Goal: Find specific page/section: Find specific page/section

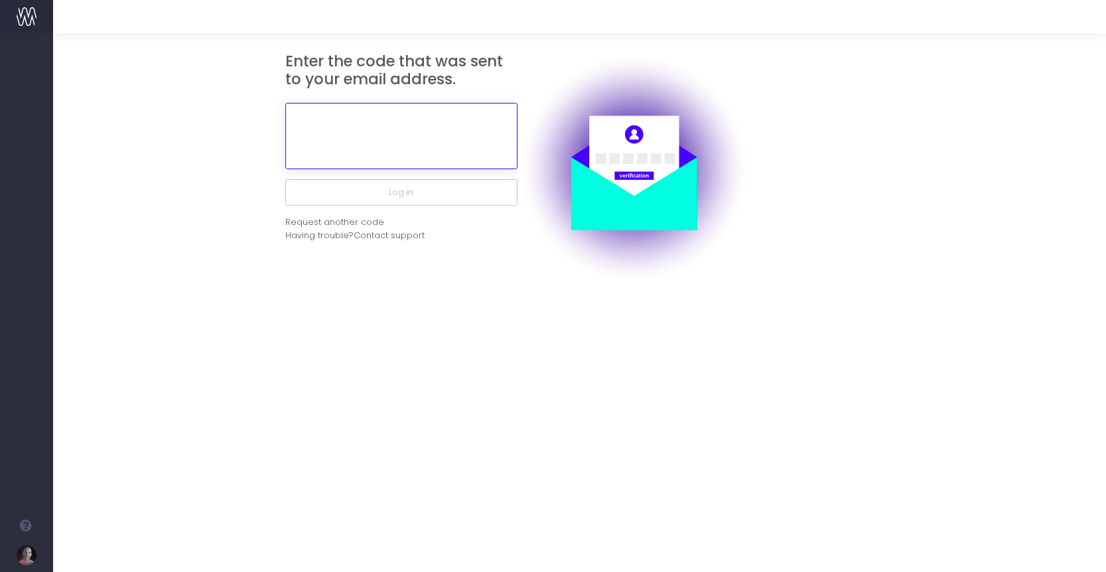
click at [404, 132] on input "text" at bounding box center [401, 136] width 232 height 66
paste input "892562"
type input "892562"
click at [419, 313] on div "Enter the code that was sent to your email address. 892562 Log in Request anoth…" at bounding box center [579, 302] width 1053 height 539
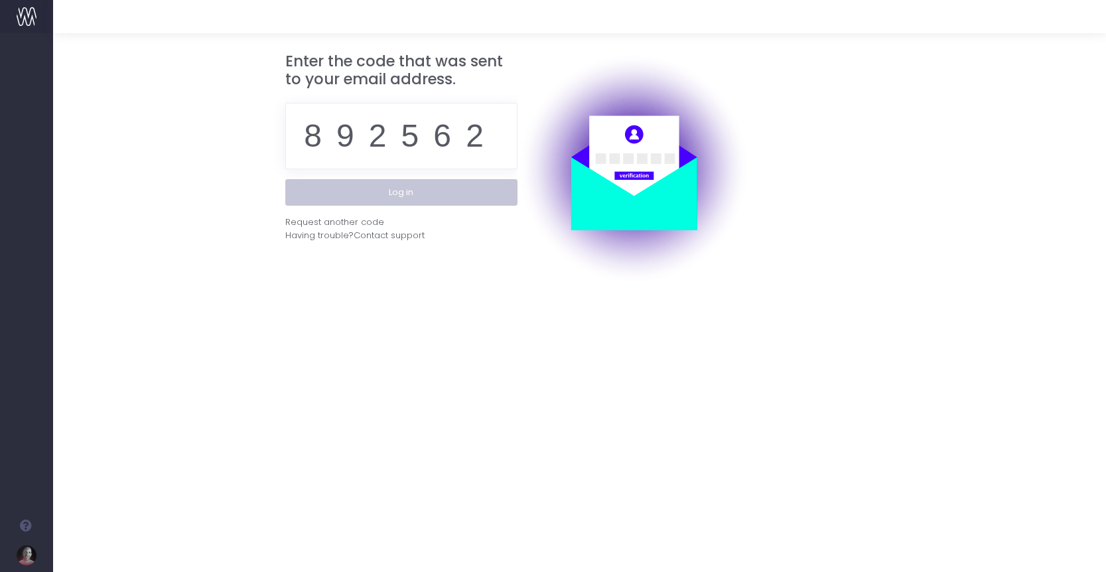
click at [389, 185] on button "Log in" at bounding box center [401, 192] width 232 height 27
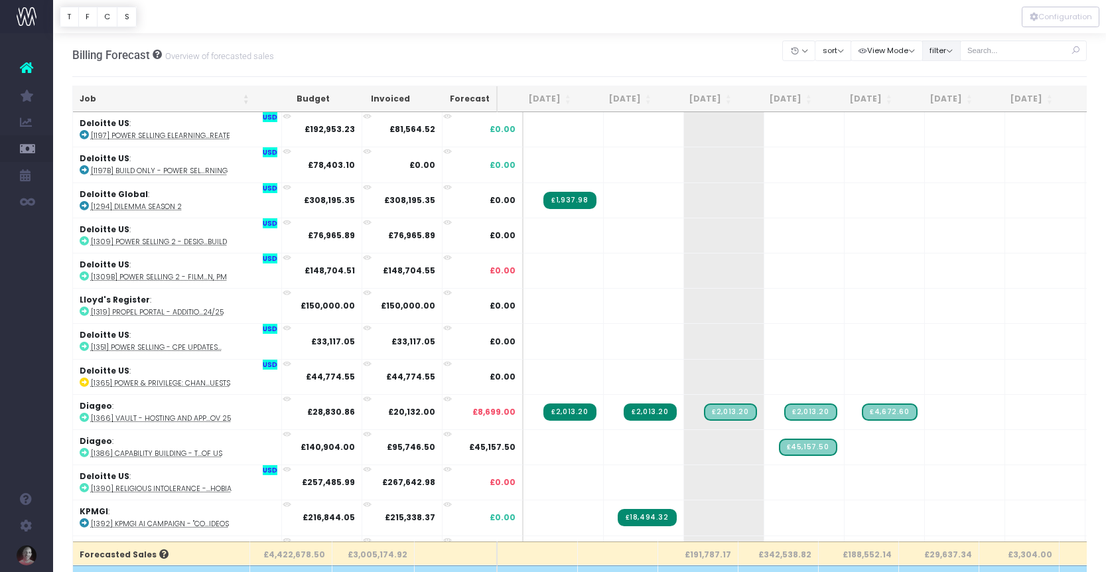
click at [961, 52] on button "filter" at bounding box center [941, 50] width 38 height 21
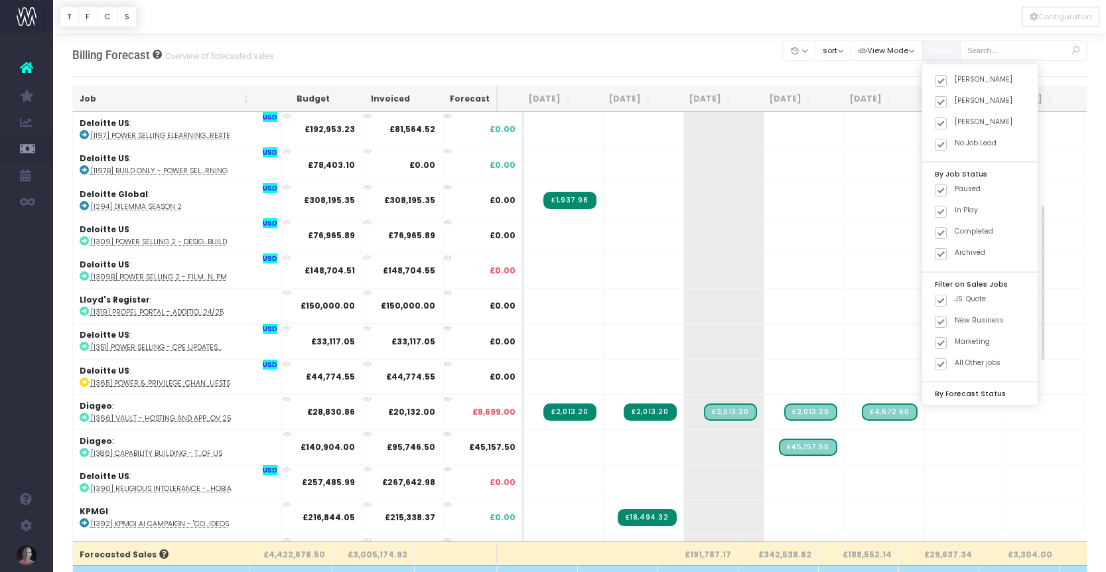
scroll to position [261, 0]
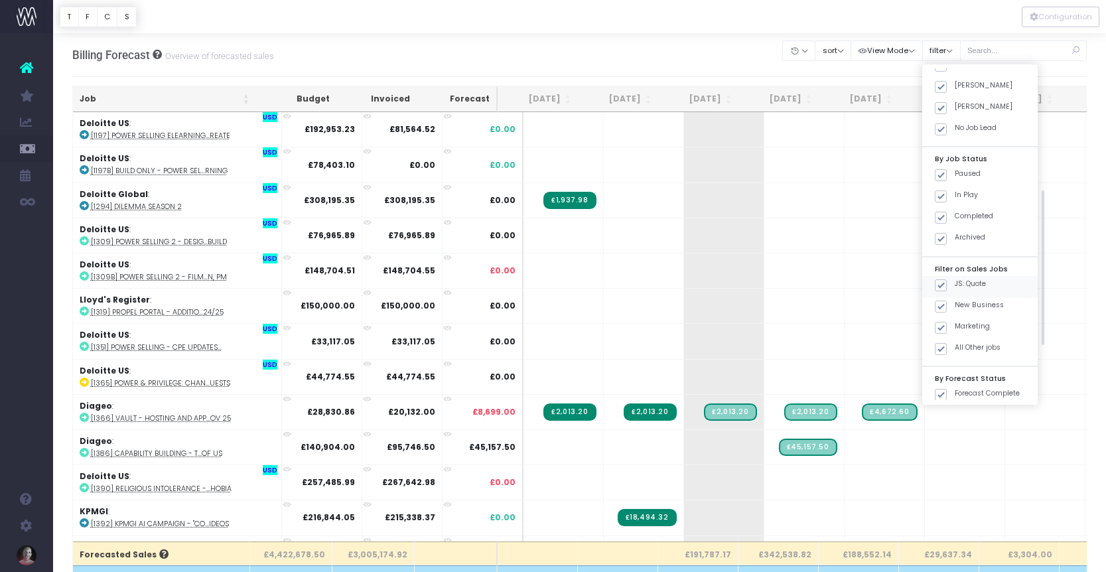
click at [990, 289] on div "JS: Quote" at bounding box center [979, 286] width 115 height 21
click at [987, 301] on label "New Business" at bounding box center [969, 305] width 69 height 11
click at [963, 301] on input "New Business" at bounding box center [959, 304] width 9 height 9
checkbox input "false"
click at [947, 283] on span at bounding box center [941, 285] width 12 height 12
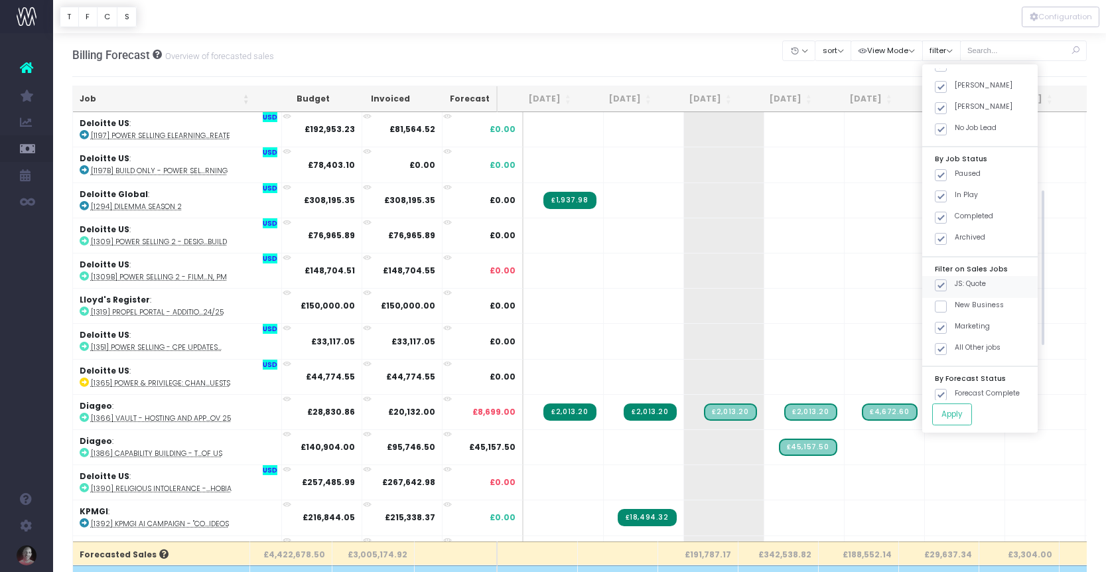
click at [959, 283] on input "JS: Quote" at bounding box center [959, 283] width 9 height 9
checkbox input "false"
click at [947, 326] on span at bounding box center [941, 328] width 12 height 12
click at [957, 326] on input "Marketing" at bounding box center [959, 325] width 9 height 9
checkbox input "false"
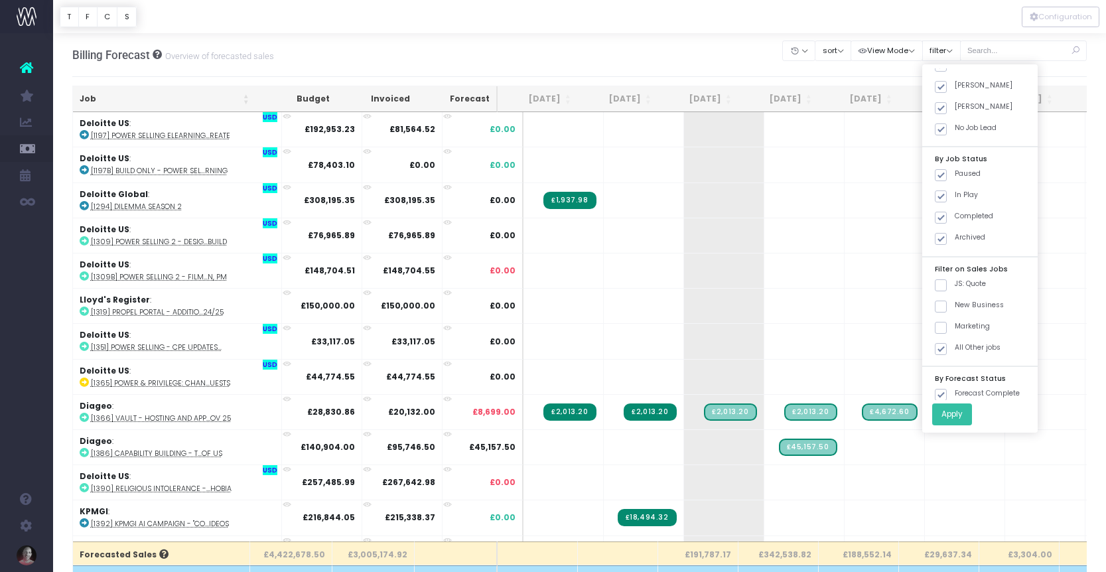
click at [972, 413] on button "Apply" at bounding box center [952, 414] width 40 height 22
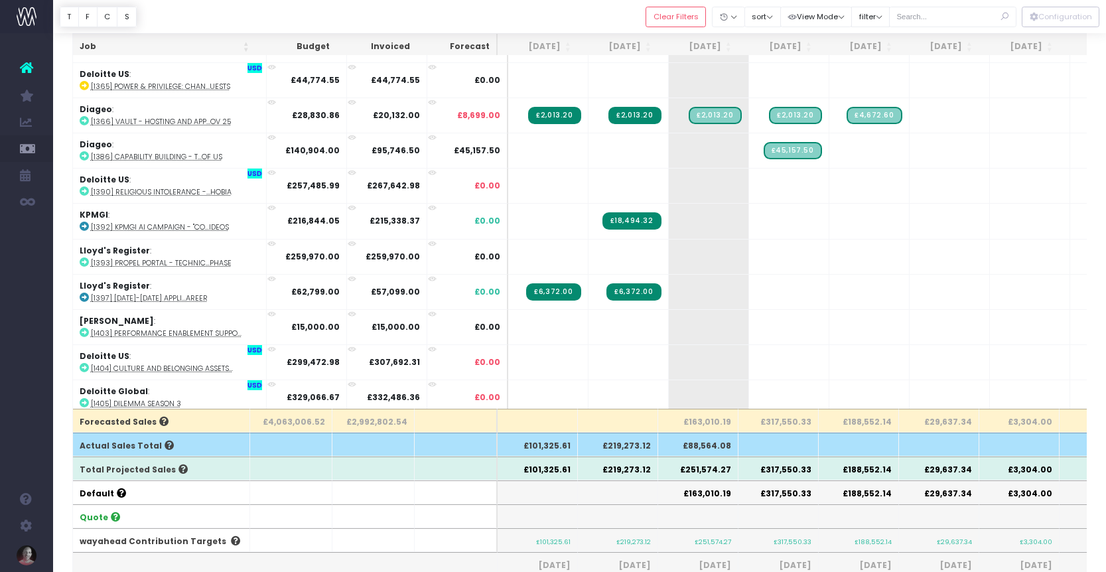
scroll to position [127, 0]
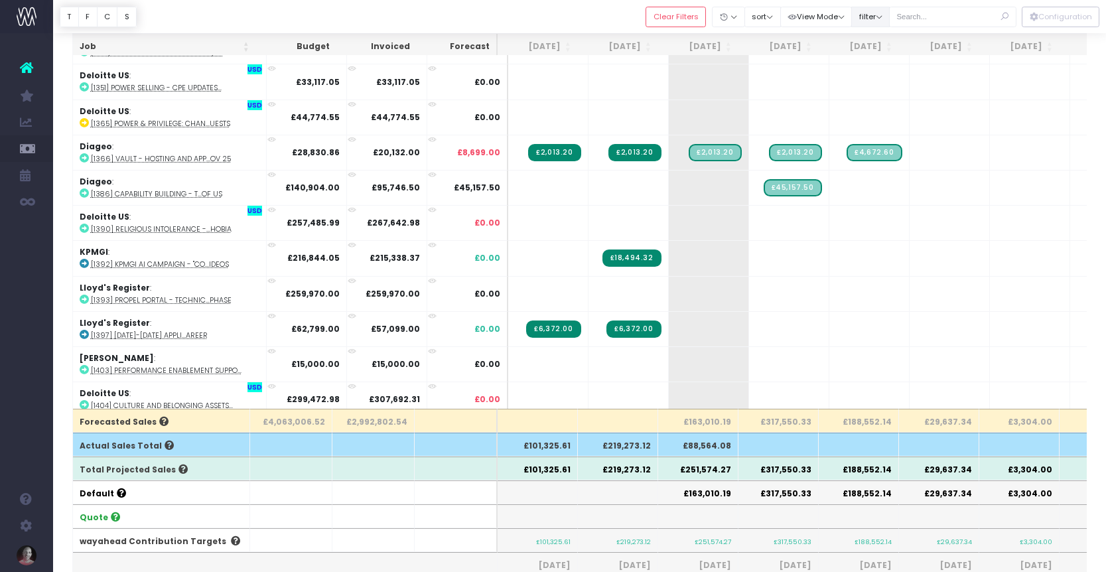
click at [890, 21] on button "filter" at bounding box center [870, 17] width 38 height 21
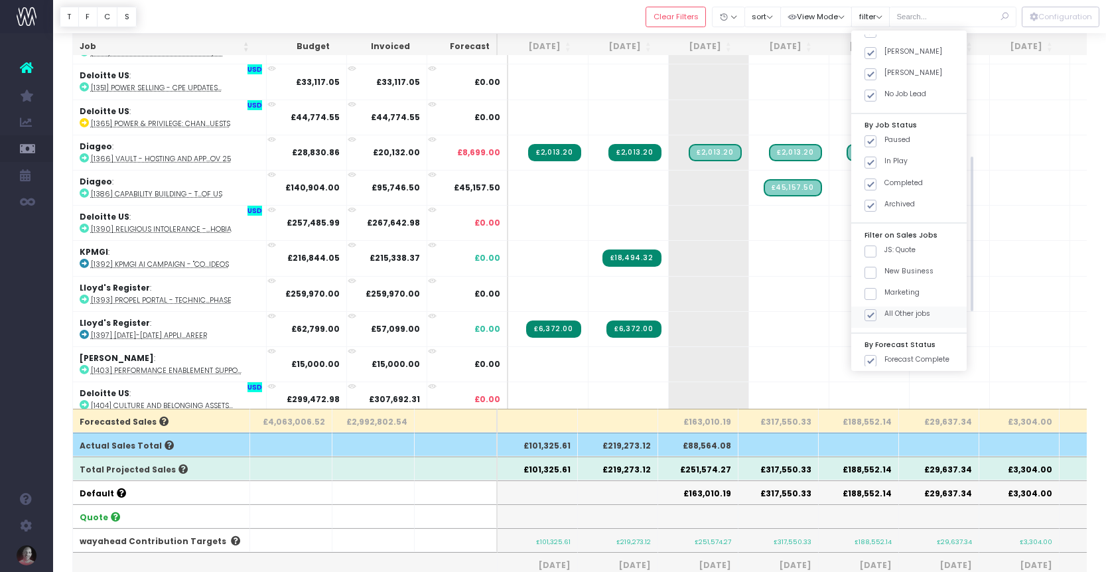
click at [877, 316] on span at bounding box center [871, 315] width 12 height 12
click at [889, 316] on input "All Other jobs" at bounding box center [888, 313] width 9 height 9
checkbox input "false"
click at [877, 251] on span at bounding box center [871, 252] width 12 height 12
click at [888, 251] on input "JS: Quote" at bounding box center [888, 249] width 9 height 9
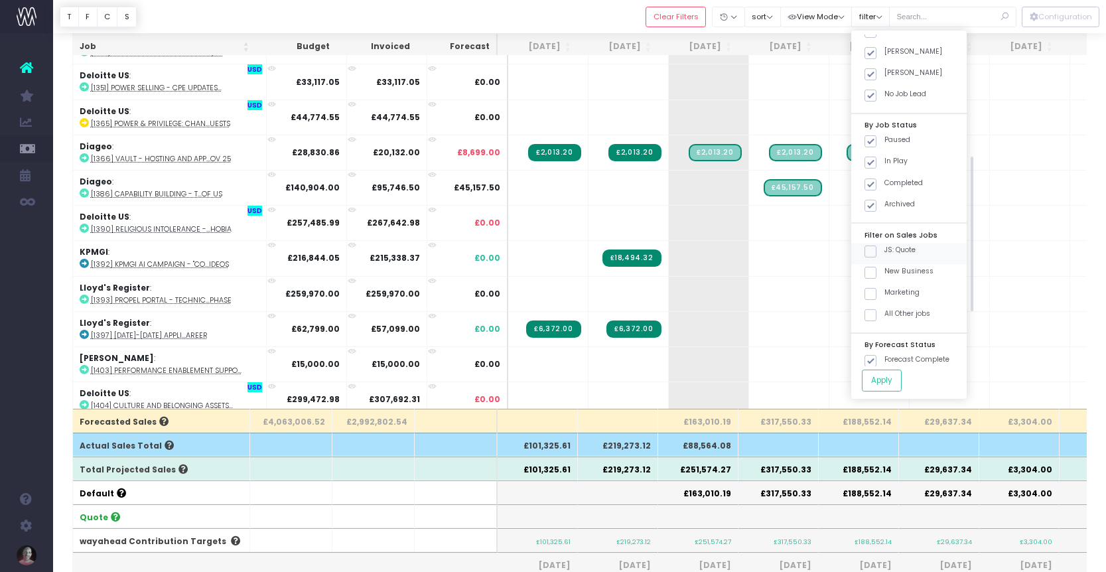
checkbox input "true"
click at [889, 378] on button "Apply" at bounding box center [882, 381] width 40 height 22
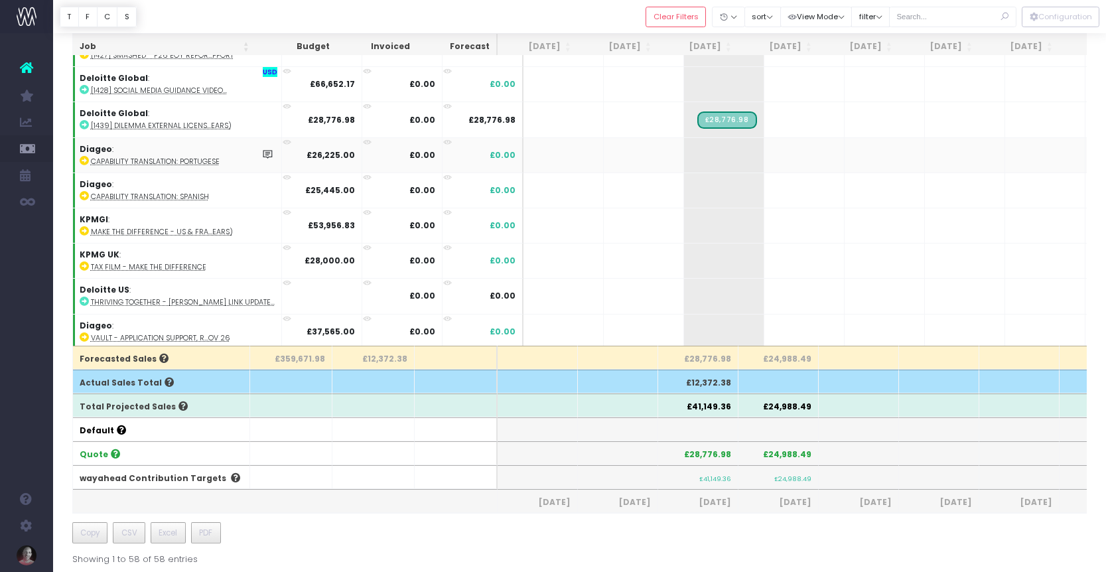
scroll to position [0, 0]
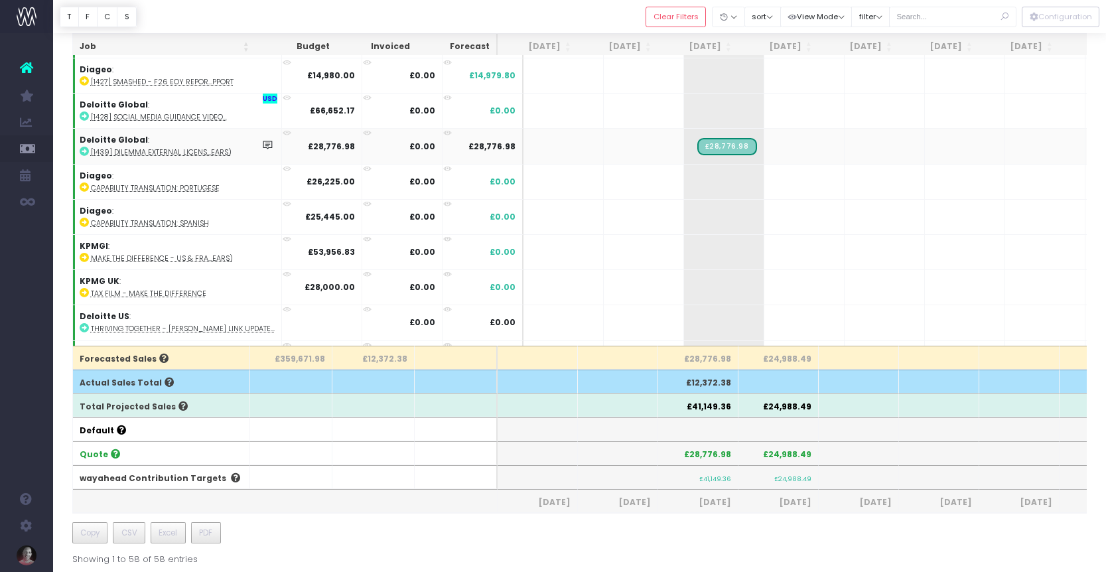
click at [85, 153] on icon at bounding box center [84, 151] width 9 height 9
